Goal: Find specific page/section: Find specific page/section

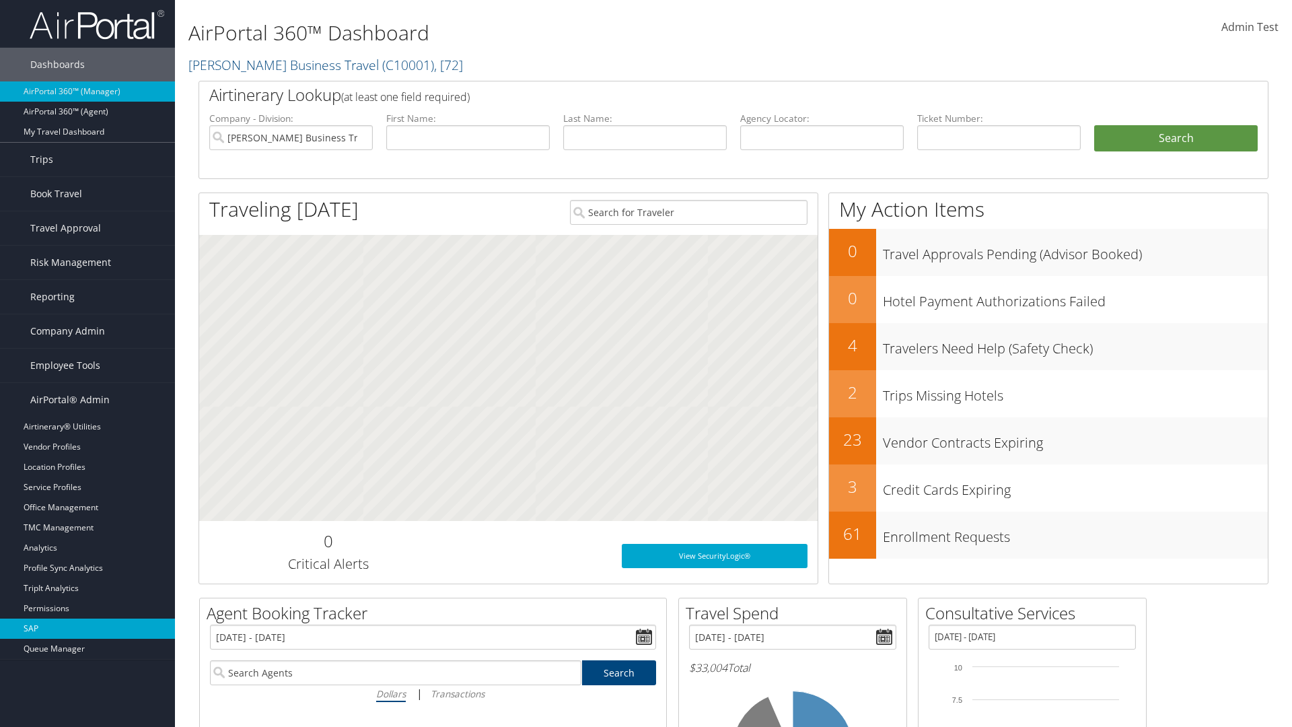
click at [88, 629] on link "SAP" at bounding box center [87, 629] width 175 height 20
